Goal: Task Accomplishment & Management: Complete application form

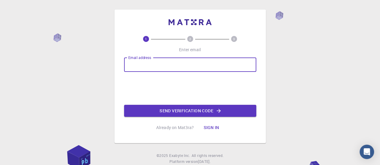
click at [171, 66] on input "Email address" at bounding box center [190, 65] width 132 height 14
type input "[EMAIL_ADDRESS][DOMAIN_NAME]"
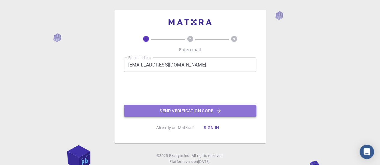
click at [191, 110] on button "Send verification code" at bounding box center [190, 111] width 132 height 12
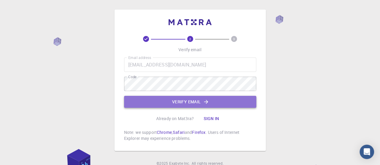
click at [208, 102] on icon "button" at bounding box center [206, 102] width 6 height 6
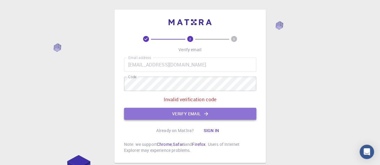
click at [152, 116] on button "Verify email" at bounding box center [190, 114] width 132 height 12
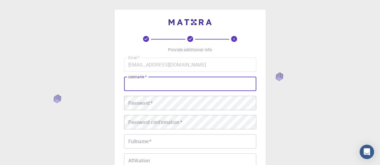
click at [168, 81] on input "username   *" at bounding box center [190, 84] width 132 height 14
type input "j"
type input "pjwyne"
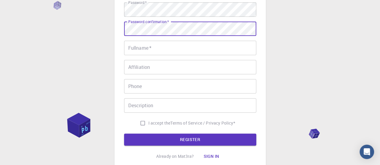
scroll to position [112, 0]
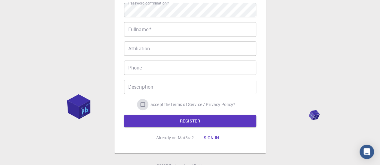
click at [143, 104] on input "I accept the Terms of Service / Privacy Policy *" at bounding box center [142, 104] width 11 height 11
checkbox input "true"
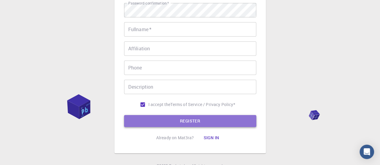
click at [157, 116] on button "REGISTER" at bounding box center [190, 121] width 132 height 12
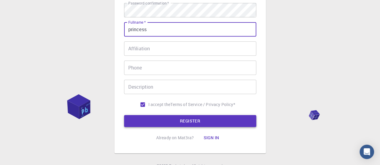
type input "princess"
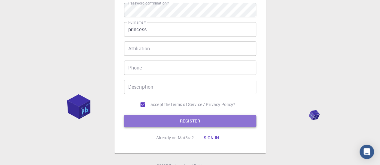
click at [170, 121] on button "REGISTER" at bounding box center [190, 121] width 132 height 12
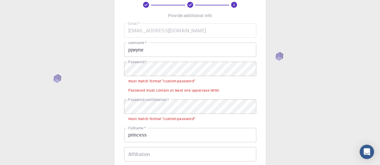
scroll to position [34, 0]
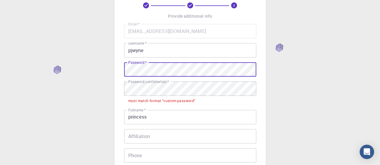
click at [106, 72] on div "3 Provide additional info Email   * [EMAIL_ADDRESS][DOMAIN_NAME] Email   * user…" at bounding box center [190, 123] width 380 height 315
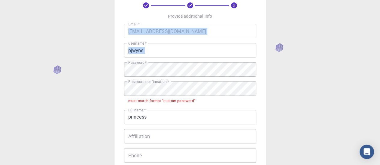
click at [126, 69] on div "3 Provide additional info Email   * [EMAIL_ADDRESS][DOMAIN_NAME] Email   * user…" at bounding box center [190, 123] width 380 height 315
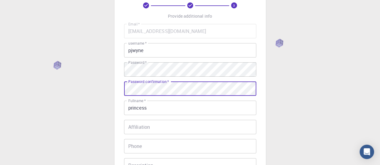
scroll to position [140, 0]
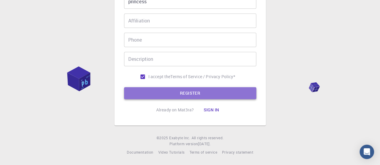
click at [144, 88] on button "REGISTER" at bounding box center [190, 93] width 132 height 12
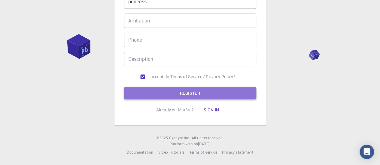
click at [148, 92] on button "REGISTER" at bounding box center [190, 93] width 132 height 12
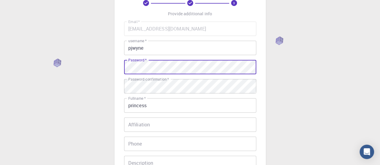
scroll to position [140, 0]
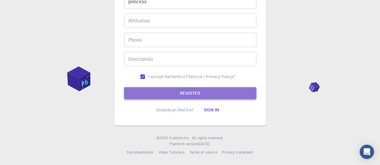
click at [151, 88] on button "REGISTER" at bounding box center [190, 93] width 132 height 12
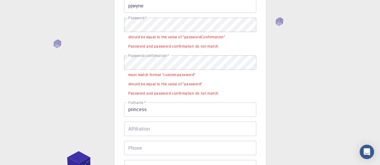
scroll to position [77, 0]
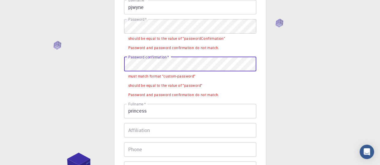
click at [111, 62] on div "3 Provide additional info Email   * [EMAIL_ADDRESS][DOMAIN_NAME] Email   * user…" at bounding box center [190, 99] width 380 height 352
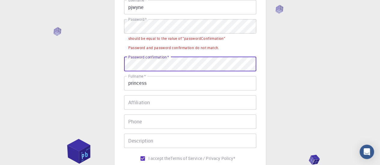
click at [119, 64] on div "3 Provide additional info Email   * [EMAIL_ADDRESS][DOMAIN_NAME] Email   * user…" at bounding box center [189, 70] width 151 height 275
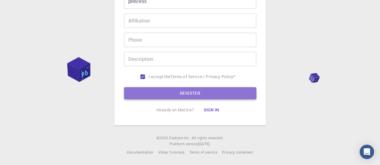
click at [145, 99] on button "REGISTER" at bounding box center [190, 93] width 132 height 12
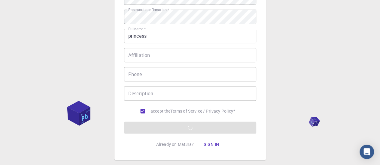
scroll to position [106, 0]
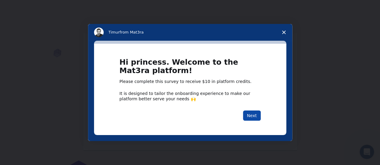
click at [255, 114] on button "Next" at bounding box center [252, 116] width 18 height 10
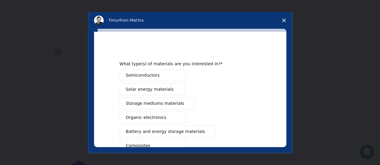
scroll to position [122, 0]
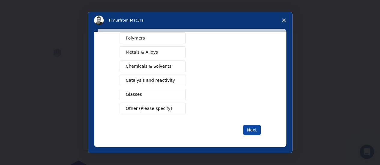
click at [250, 130] on button "Next" at bounding box center [252, 130] width 18 height 10
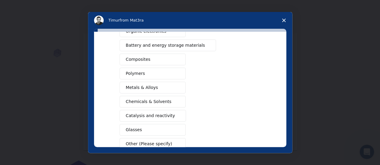
scroll to position [129, 0]
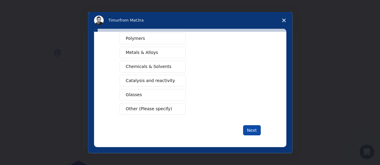
click at [250, 130] on button "Next" at bounding box center [252, 130] width 18 height 10
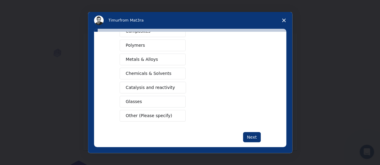
click at [152, 115] on span "Other (Please specify)" at bounding box center [149, 116] width 46 height 6
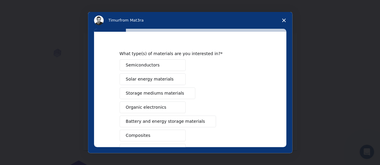
scroll to position [11, 0]
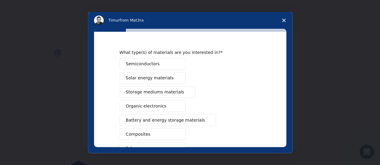
click at [142, 64] on span "Semiconductors" at bounding box center [143, 64] width 34 height 6
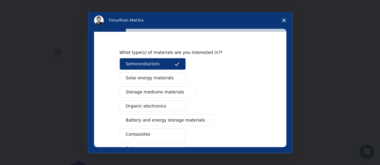
click at [142, 73] on button "Solar energy materials" at bounding box center [152, 78] width 66 height 12
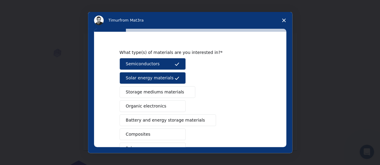
click at [142, 92] on span "Storage mediums materials" at bounding box center [155, 92] width 58 height 6
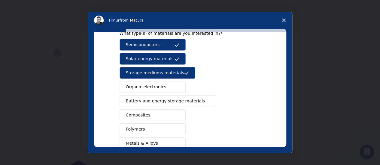
scroll to position [31, 0]
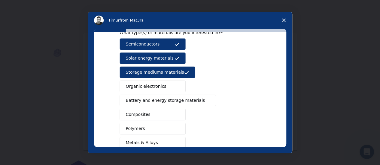
click at [143, 102] on span "Battery and energy storage materials" at bounding box center [165, 101] width 79 height 6
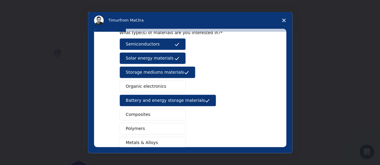
scroll to position [143, 0]
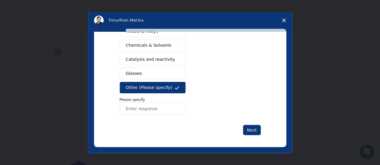
click at [152, 62] on button "Catalysis and reactivity" at bounding box center [152, 60] width 67 height 12
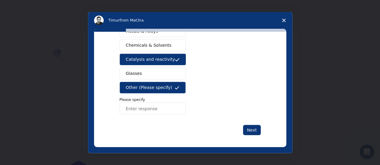
click at [154, 47] on button "Chemicals & Solvents" at bounding box center [152, 46] width 66 height 12
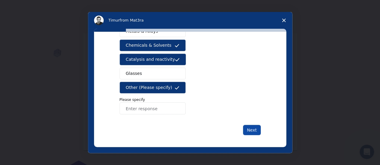
click at [248, 127] on button "Next" at bounding box center [252, 130] width 18 height 10
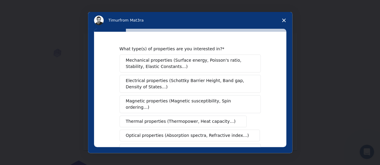
scroll to position [153, 0]
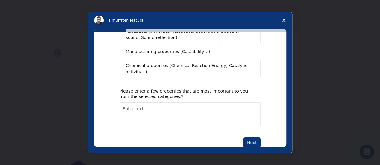
click at [240, 138] on div "Next" at bounding box center [189, 143] width 141 height 10
click at [249, 138] on button "Next" at bounding box center [252, 143] width 18 height 10
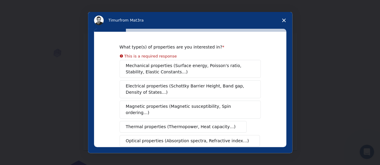
scroll to position [0, 0]
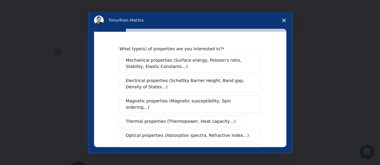
click at [190, 71] on button "Mechanical properties (Surface energy, Poisson's ratio, Stability, Elastic Cons…" at bounding box center [189, 64] width 141 height 18
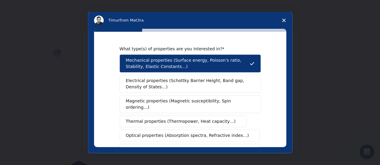
scroll to position [160, 0]
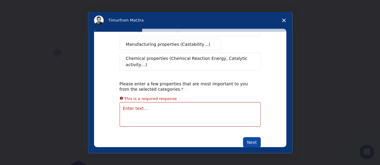
click at [249, 137] on button "Next" at bounding box center [252, 142] width 18 height 10
click at [253, 137] on button "Next" at bounding box center [252, 142] width 18 height 10
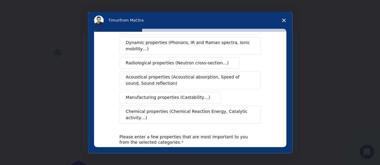
scroll to position [106, 0]
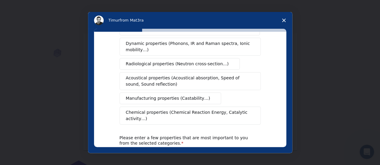
click at [188, 110] on span "Chemical properties (Chemical Reaction Energy, Catalytic activity…)" at bounding box center [188, 116] width 124 height 13
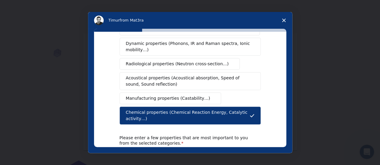
click at [181, 110] on button "Chemical properties (Chemical Reaction Energy, Catalytic activity…)" at bounding box center [189, 116] width 141 height 18
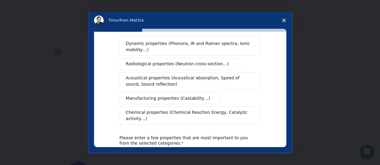
click at [284, 20] on polygon "Close survey" at bounding box center [284, 21] width 4 height 4
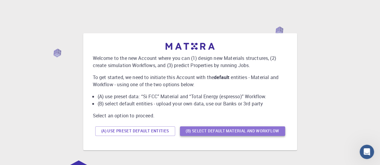
click at [231, 132] on button "(B) Select default material and workflow" at bounding box center [232, 132] width 105 height 10
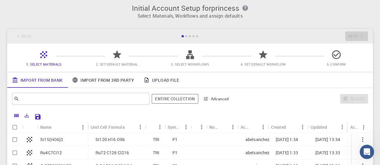
scroll to position [2, 0]
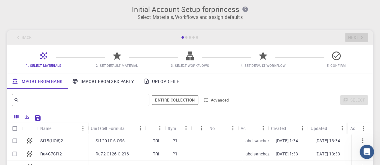
click at [198, 66] on span "3. Select Workflows" at bounding box center [190, 65] width 38 height 5
click at [129, 65] on span "2. Set Default Material" at bounding box center [117, 65] width 42 height 5
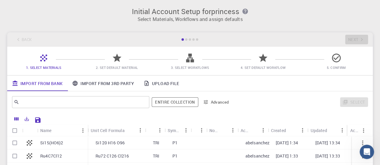
scroll to position [108, 0]
